Goal: Information Seeking & Learning: Learn about a topic

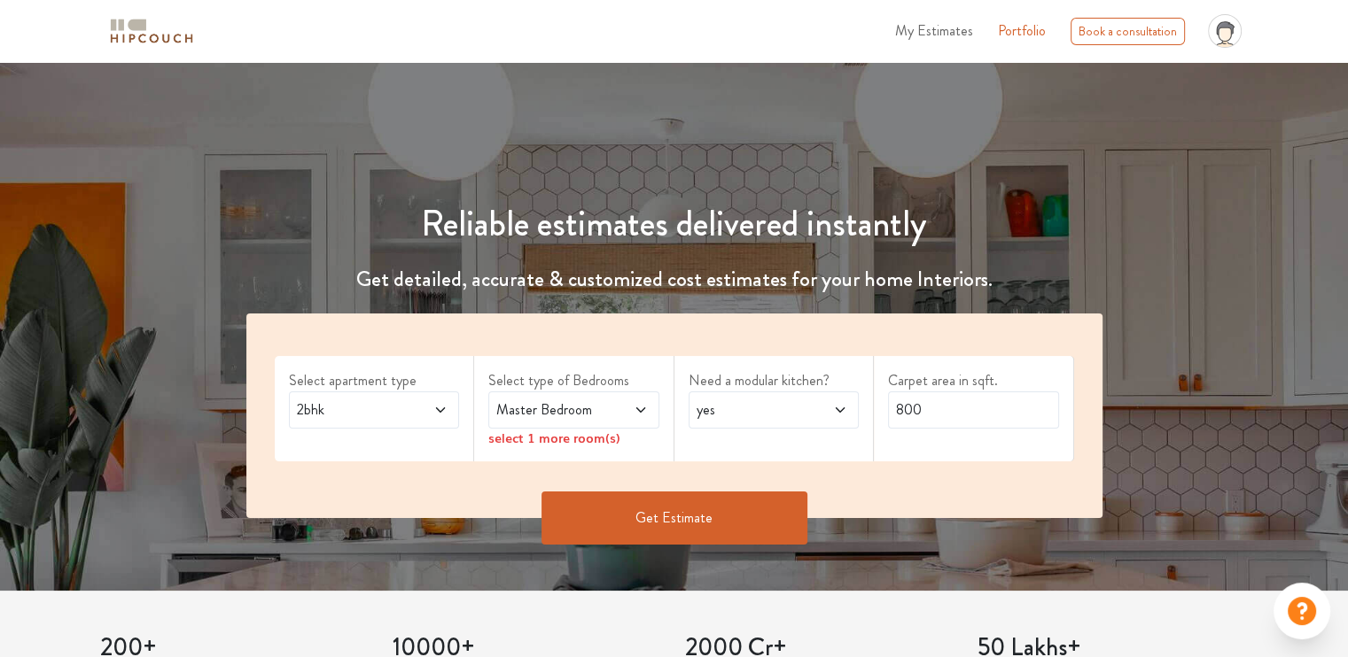
scroll to position [266, 0]
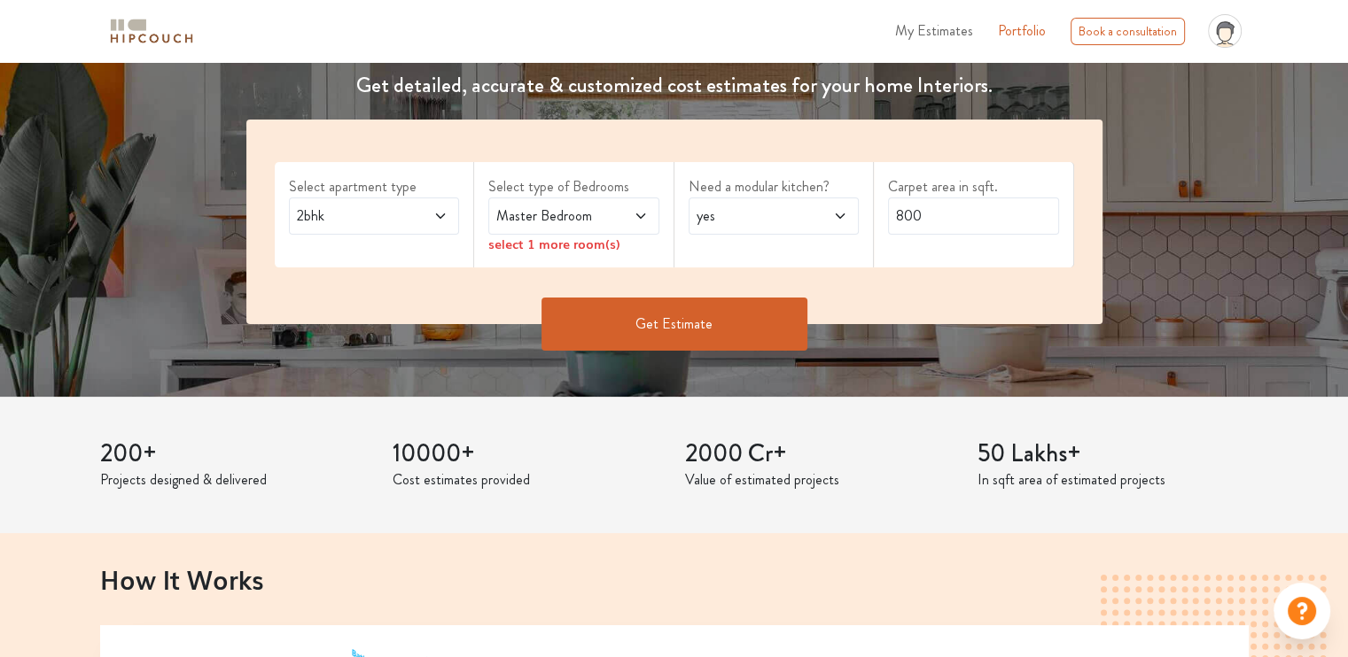
click at [441, 210] on icon at bounding box center [440, 216] width 14 height 14
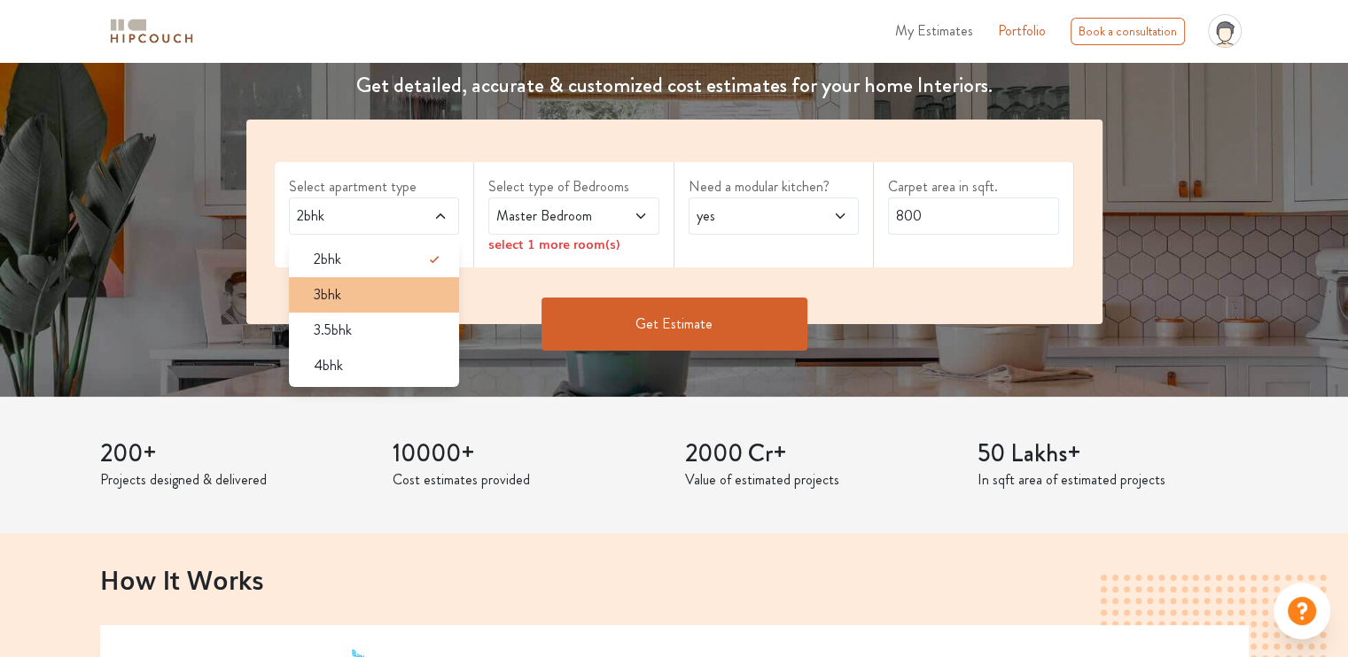
click at [408, 293] on div "3bhk" at bounding box center [379, 294] width 160 height 21
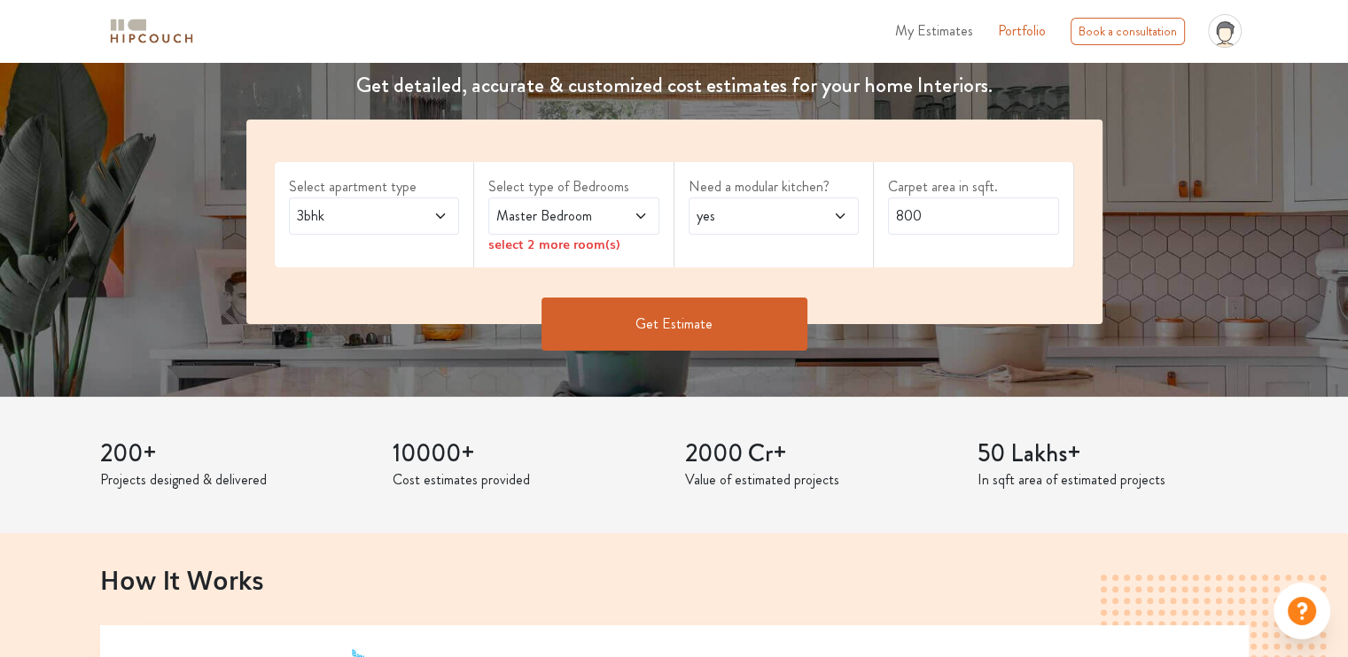
click at [540, 215] on span "Master Bedroom" at bounding box center [551, 216] width 116 height 21
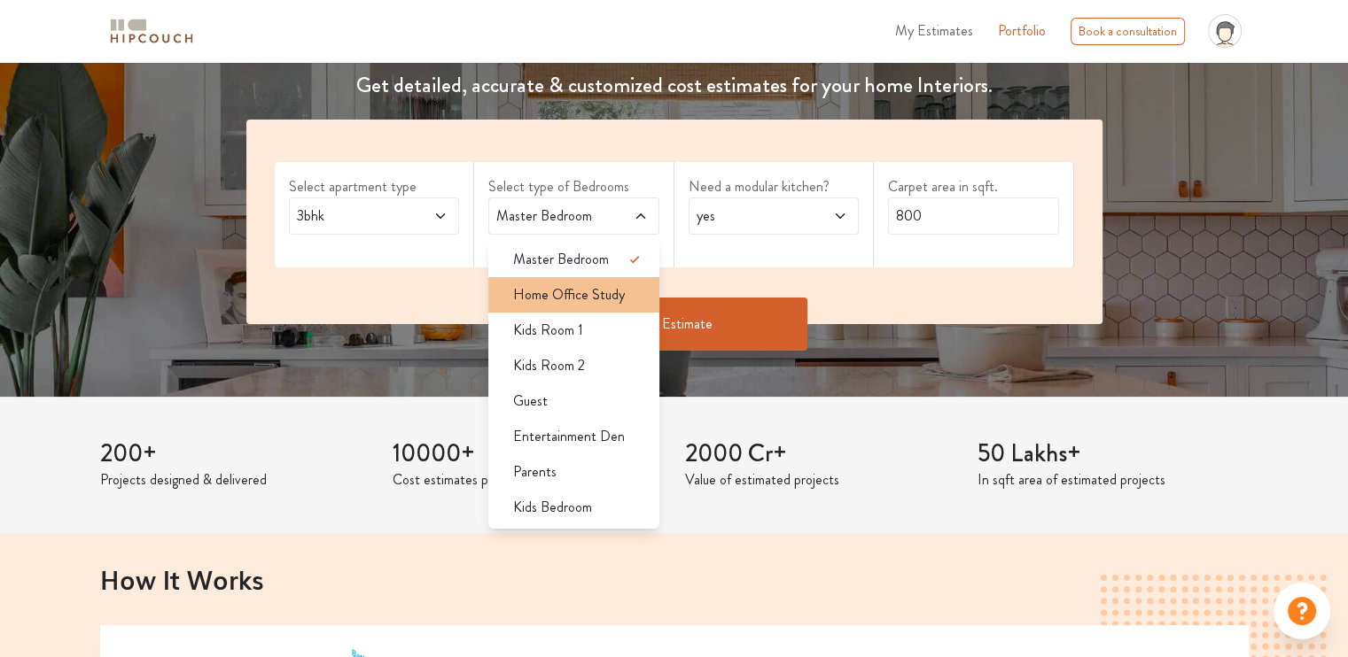
click at [595, 299] on span "Home Office Study" at bounding box center [569, 294] width 112 height 21
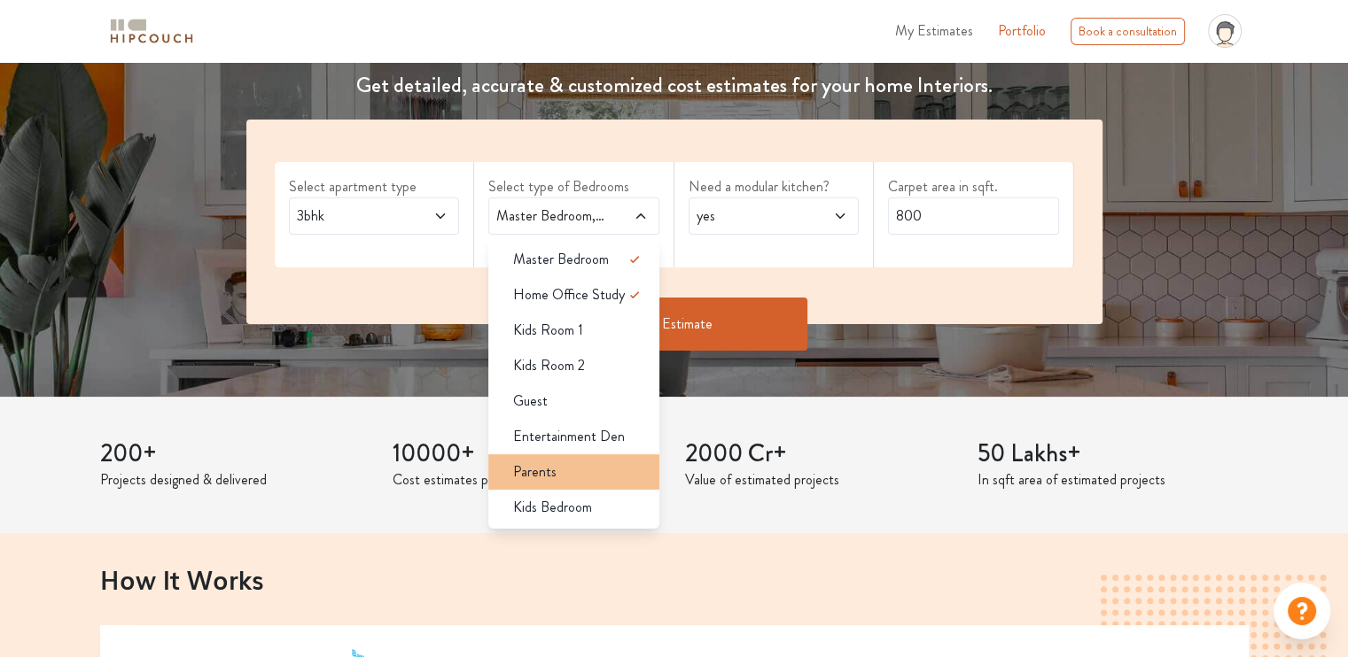
click at [579, 480] on div "Parents" at bounding box center [579, 472] width 160 height 21
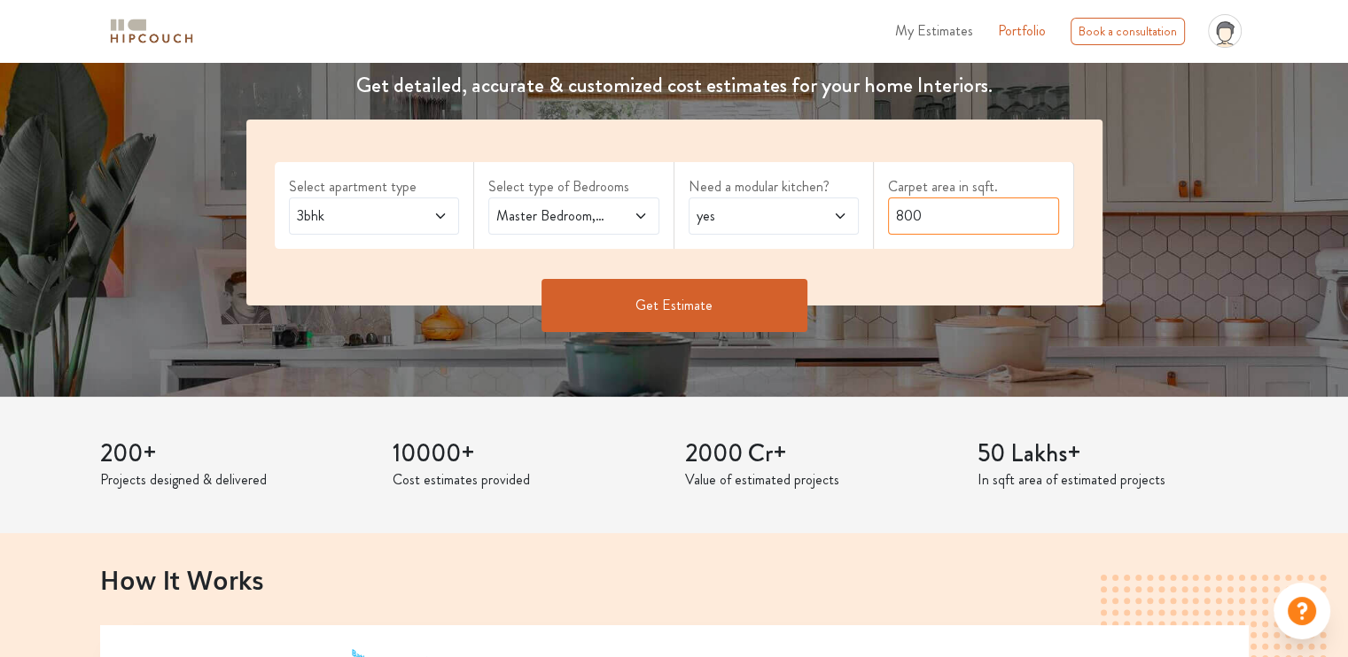
click at [999, 222] on input "800" at bounding box center [973, 216] width 171 height 37
drag, startPoint x: 952, startPoint y: 214, endPoint x: 886, endPoint y: 226, distance: 66.6
click at [886, 226] on div "Carpet area in sqft. 800" at bounding box center [974, 205] width 200 height 87
type input "1300"
click at [702, 311] on button "Get Estimate" at bounding box center [674, 305] width 266 height 53
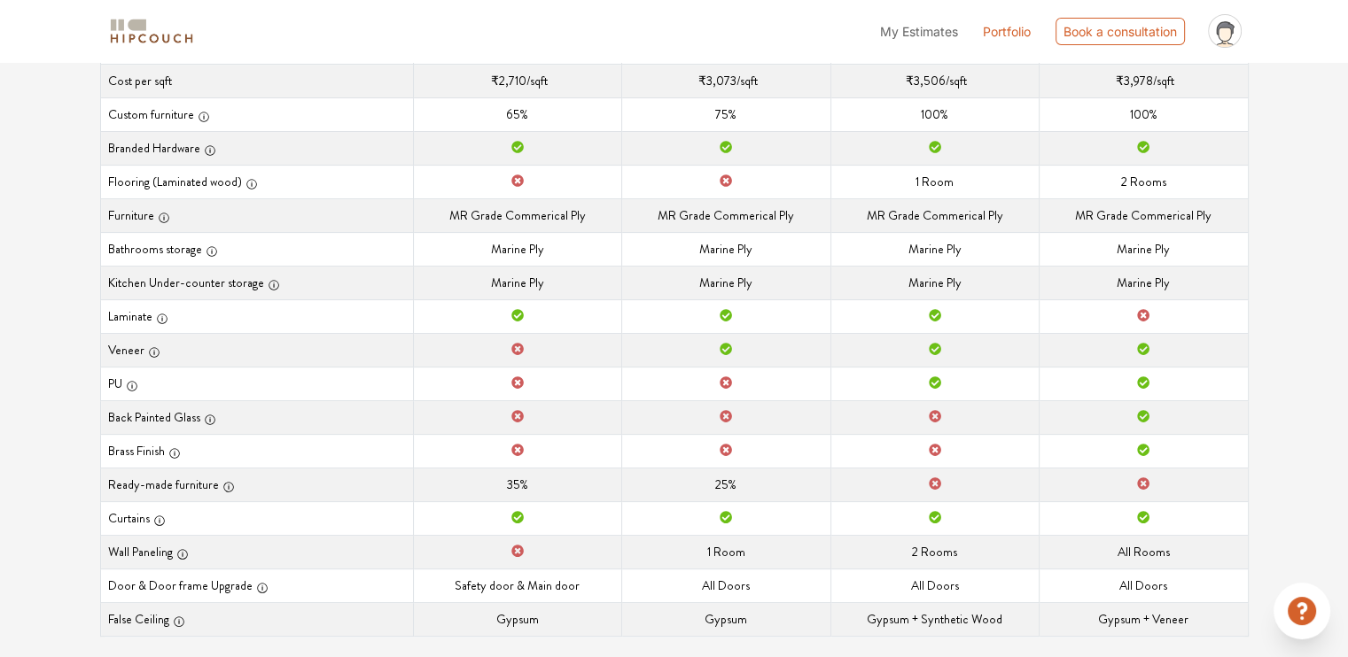
scroll to position [373, 0]
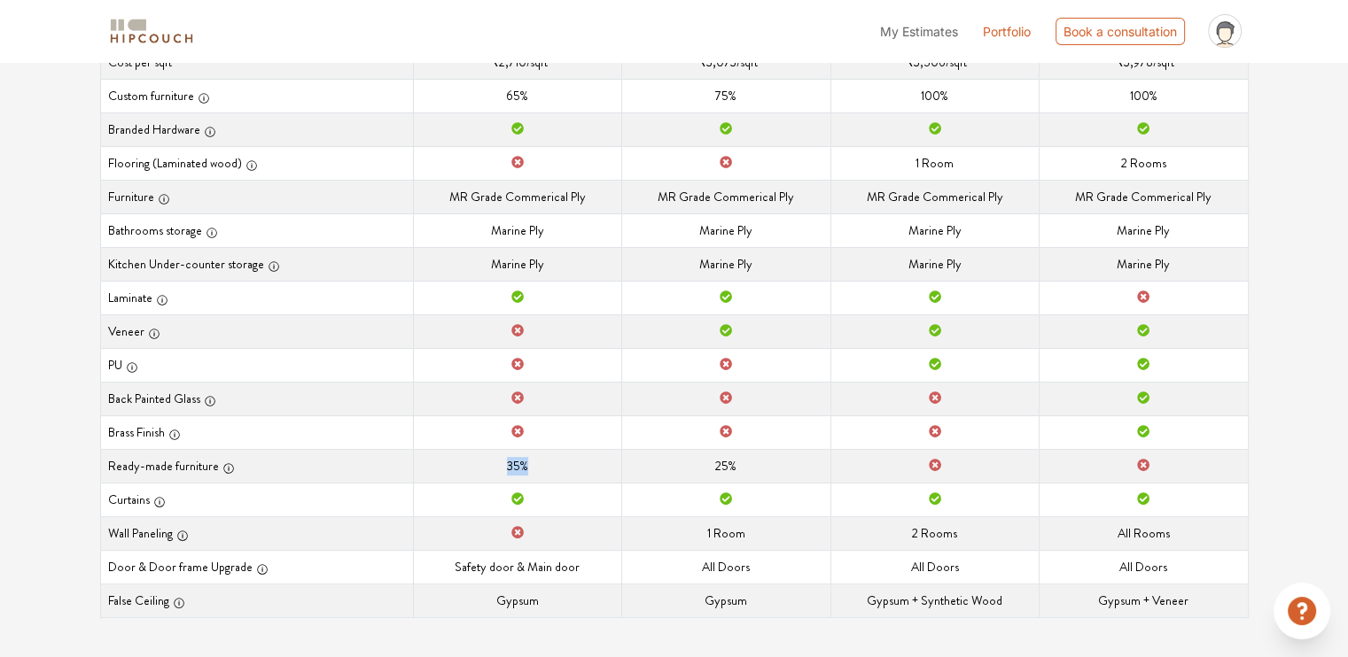
drag, startPoint x: 499, startPoint y: 470, endPoint x: 586, endPoint y: 451, distance: 88.8
click at [586, 451] on td "Ready-made furniture 35%" at bounding box center [517, 466] width 208 height 34
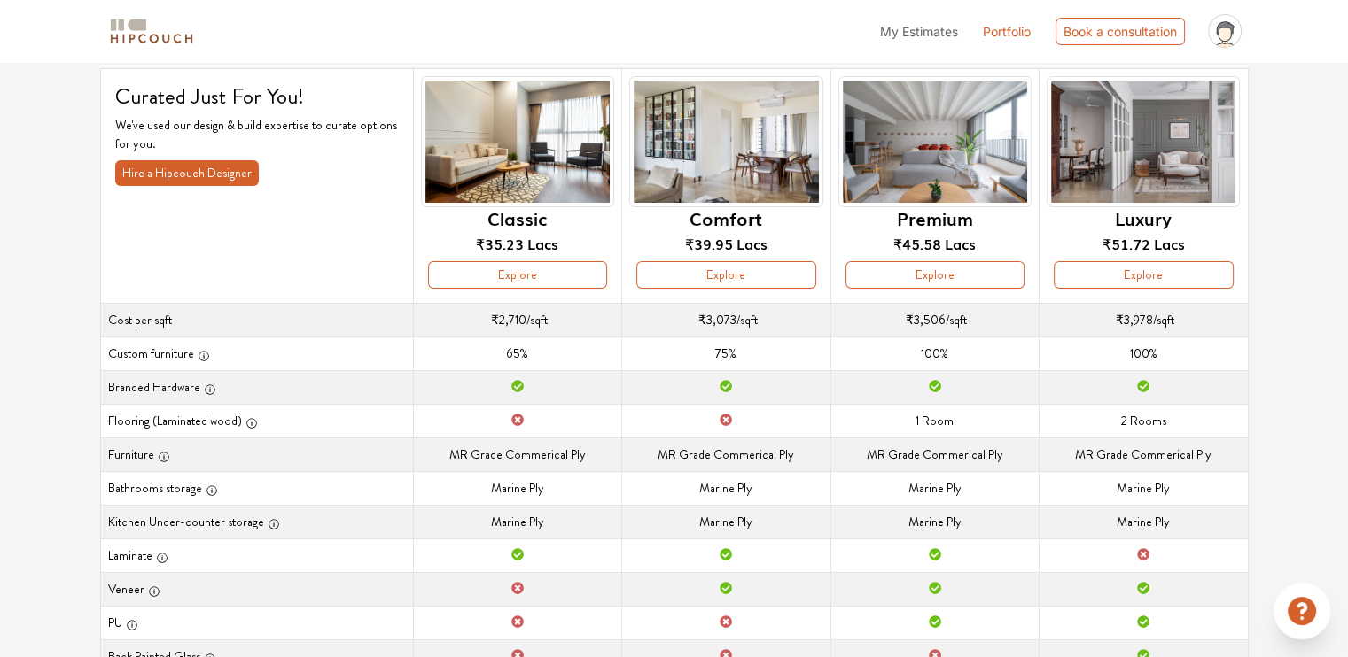
scroll to position [107, 0]
